Goal: Transaction & Acquisition: Subscribe to service/newsletter

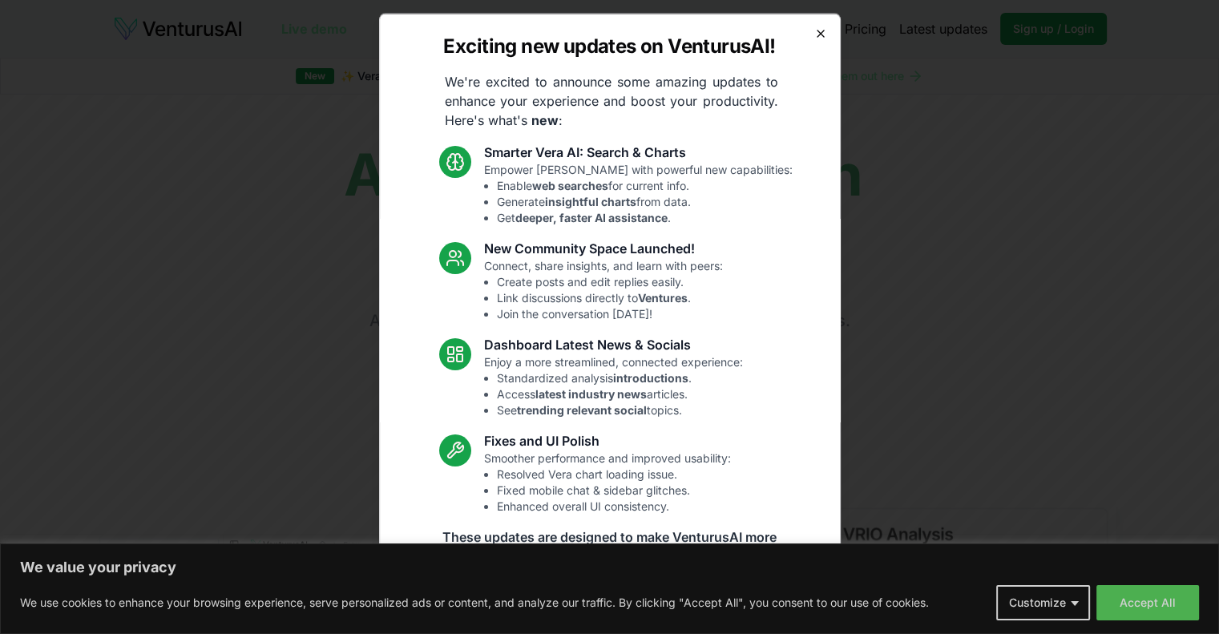
click at [814, 35] on icon "button" at bounding box center [820, 32] width 13 height 13
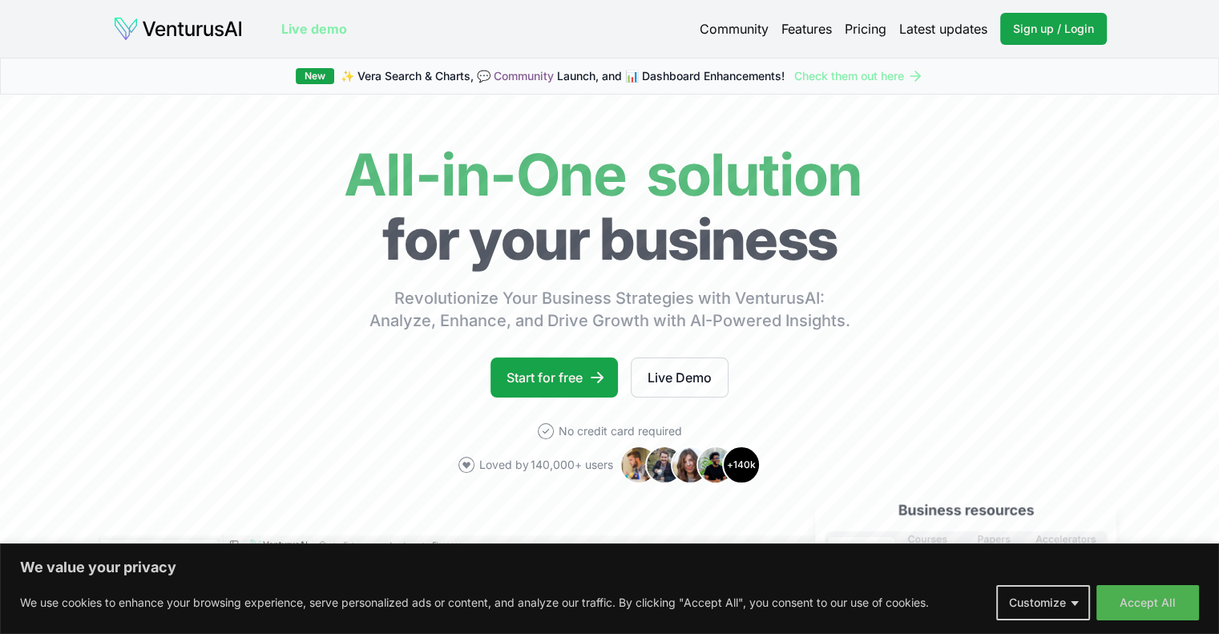
click at [852, 42] on div "Community Features Pricing Latest updates Sign up / Login Login" at bounding box center [902, 29] width 407 height 32
click at [853, 38] on div "Community Features Pricing Latest updates Sign up / Login Login" at bounding box center [902, 29] width 407 height 32
click at [863, 32] on link "Pricing" at bounding box center [865, 28] width 42 height 19
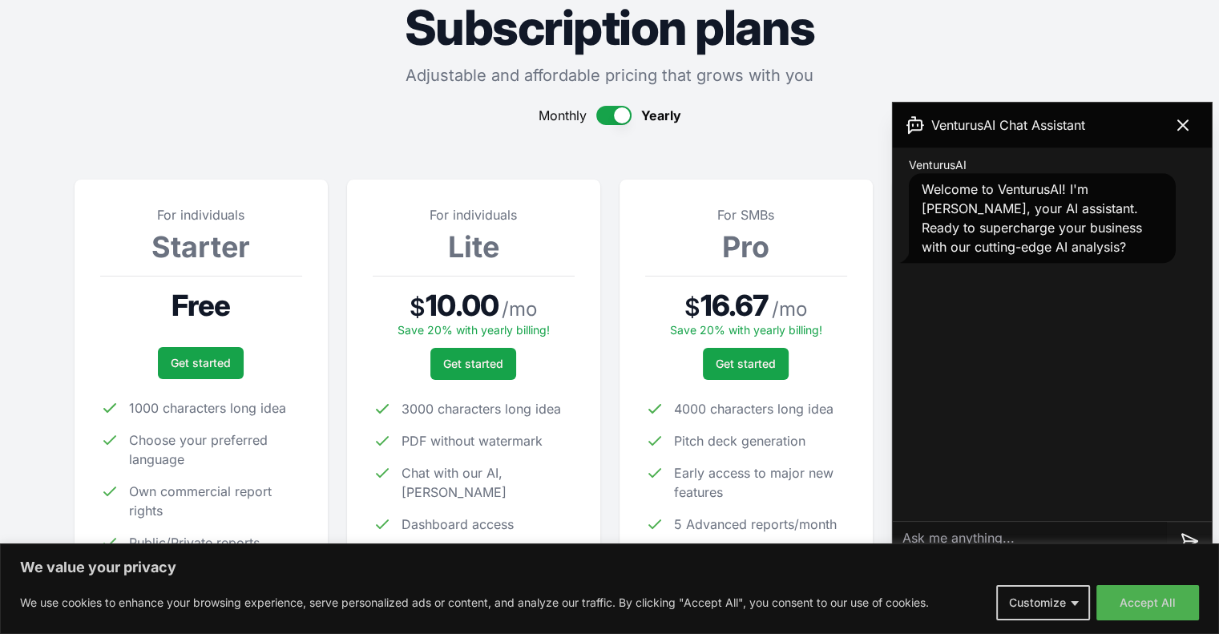
scroll to position [160, 0]
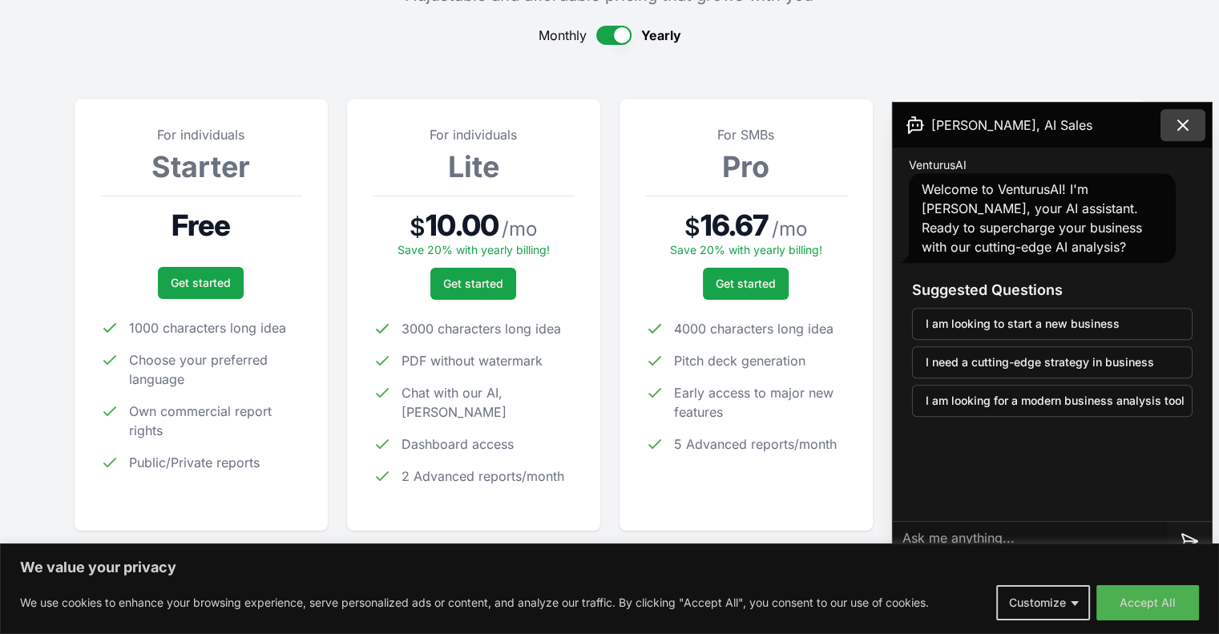
click at [1182, 127] on icon at bounding box center [1182, 124] width 19 height 19
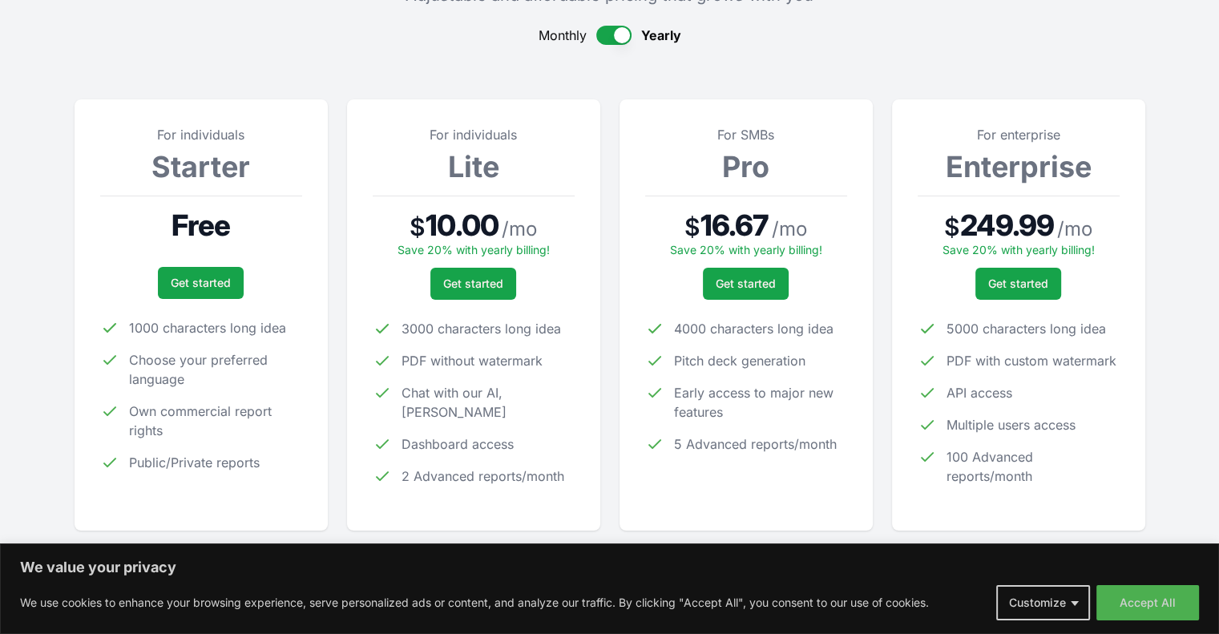
scroll to position [0, 0]
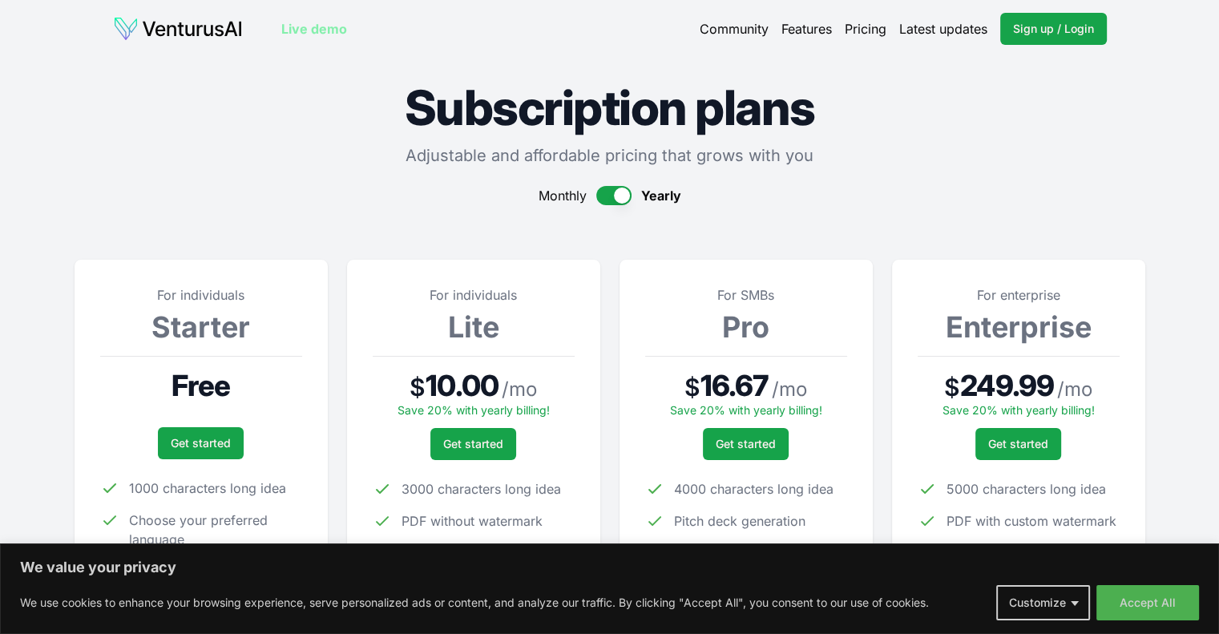
click at [195, 21] on img at bounding box center [178, 29] width 130 height 26
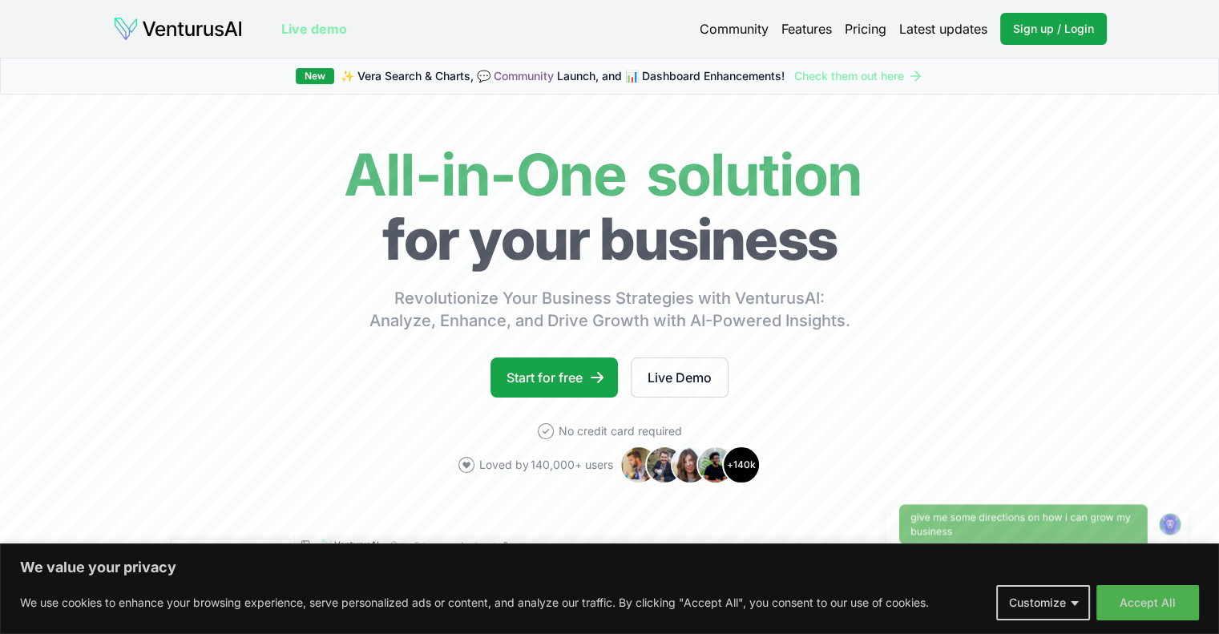
scroll to position [401, 0]
